Goal: Check status: Check status

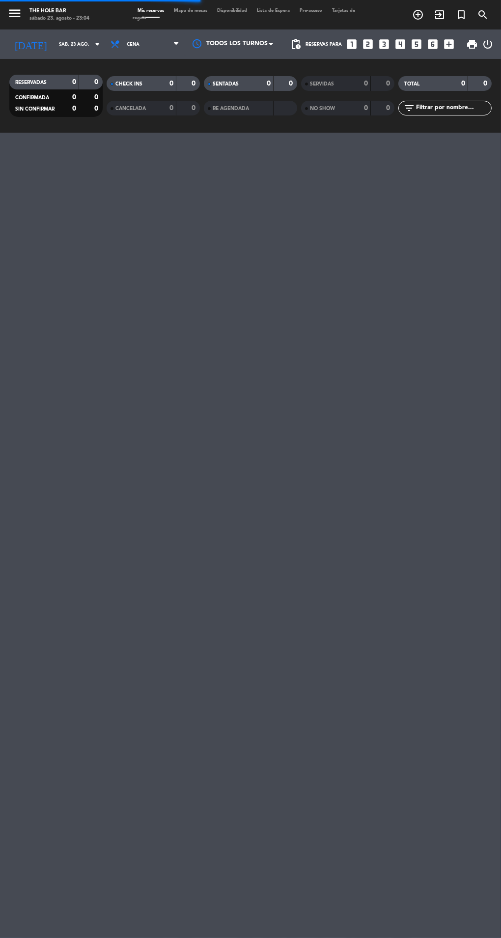
click at [74, 47] on input "sáb. 23 ago." at bounding box center [86, 44] width 64 height 15
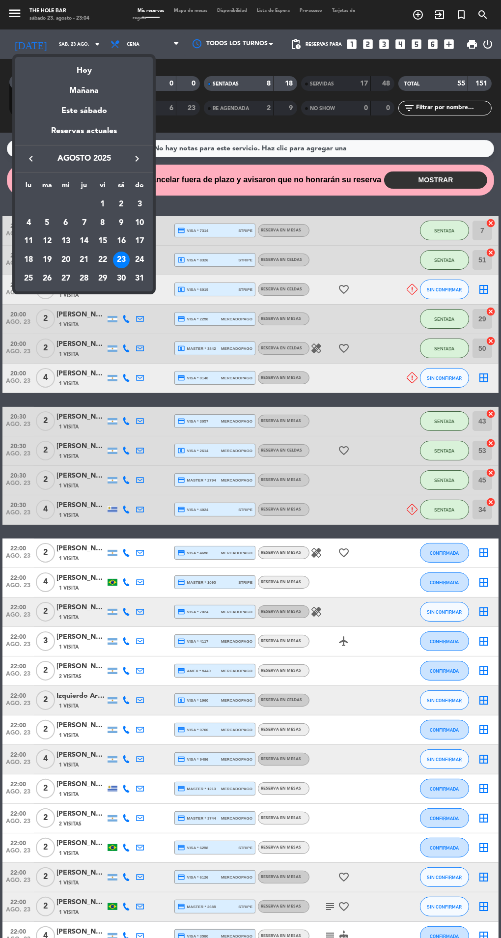
click at [82, 70] on div "Hoy" at bounding box center [84, 67] width 138 height 20
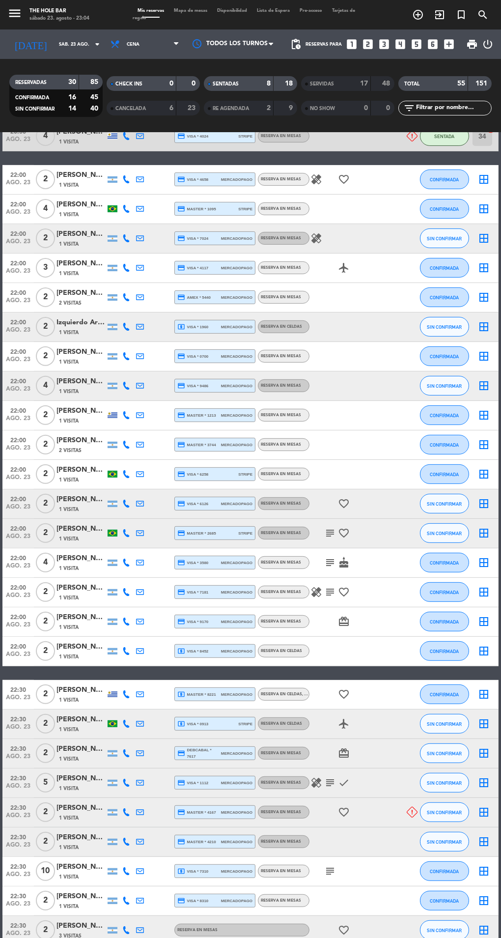
scroll to position [420, 0]
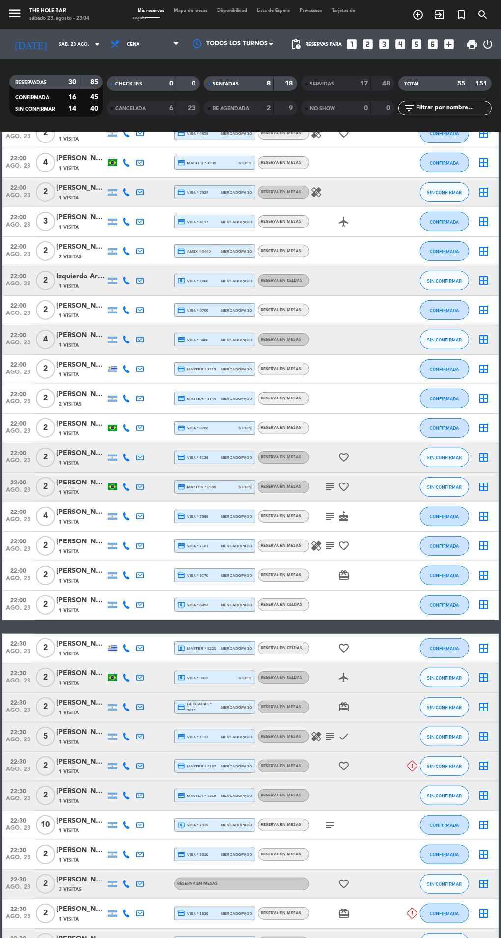
click at [230, 824] on span "mercadopago" at bounding box center [236, 825] width 31 height 6
click at [334, 824] on icon "subject" at bounding box center [330, 825] width 12 height 12
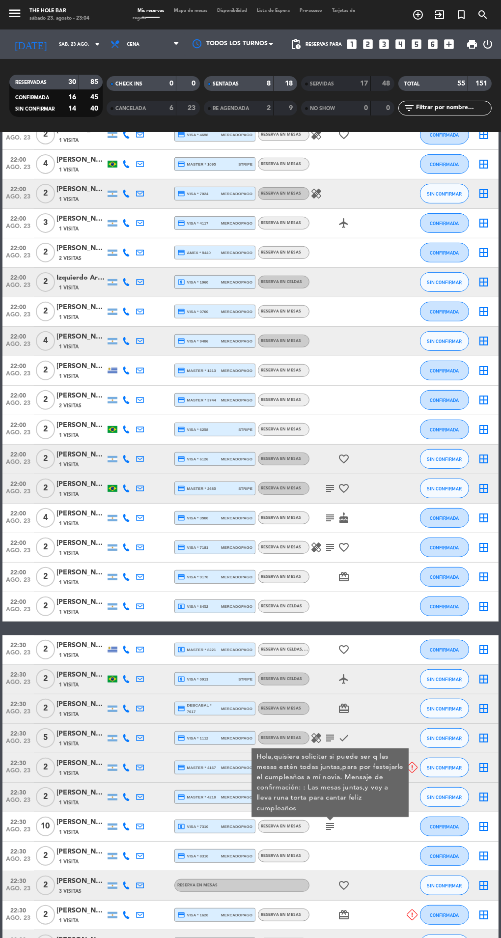
scroll to position [49, 0]
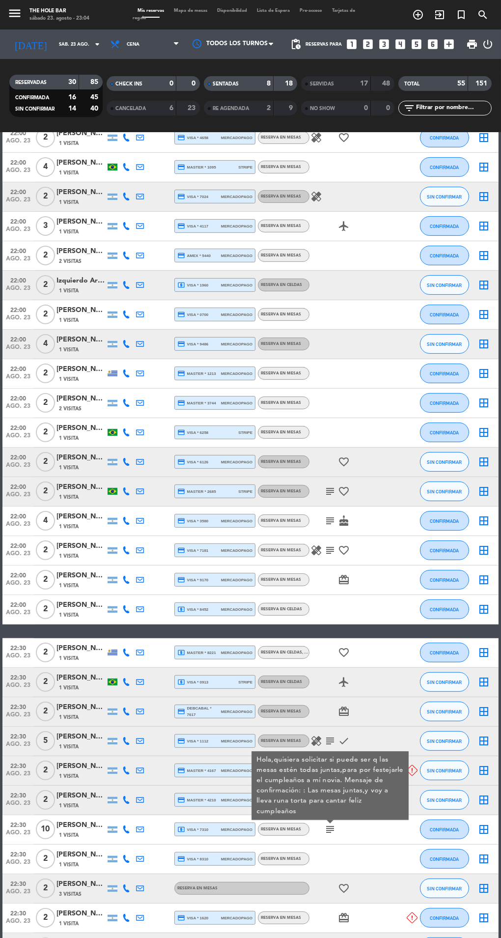
click at [201, 796] on span "credit_card master * 4210" at bounding box center [196, 800] width 39 height 8
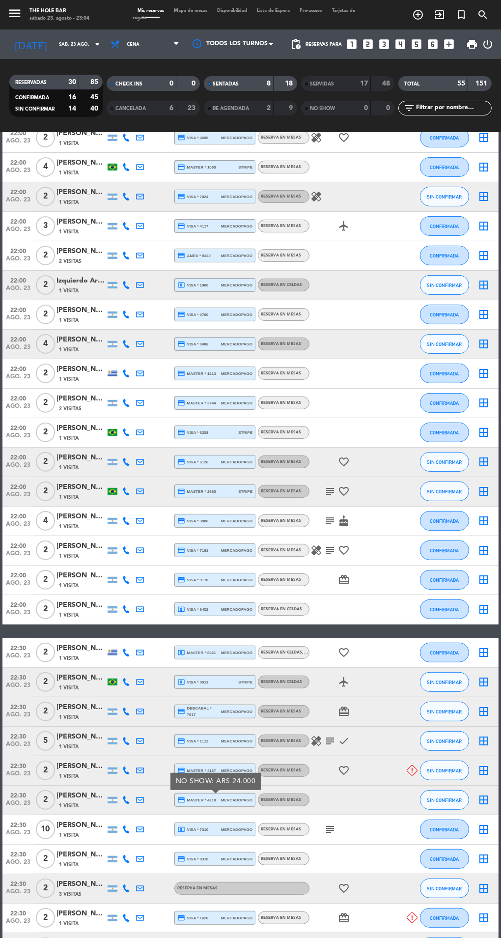
click at [219, 823] on div "local_atm visa * 7310 mercadopago" at bounding box center [214, 829] width 75 height 13
click at [211, 938] on div "local_atm visa * 1723 mercadopago" at bounding box center [214, 947] width 75 height 13
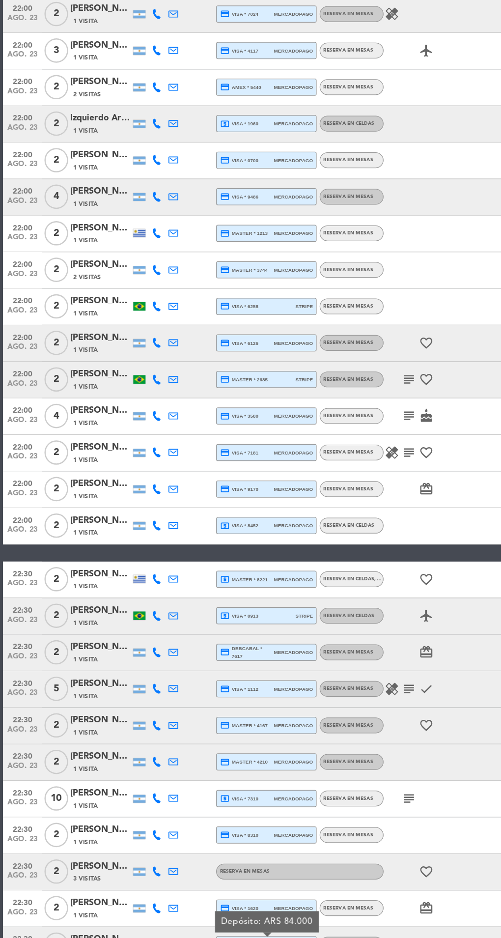
scroll to position [63, 0]
